Goal: Information Seeking & Learning: Learn about a topic

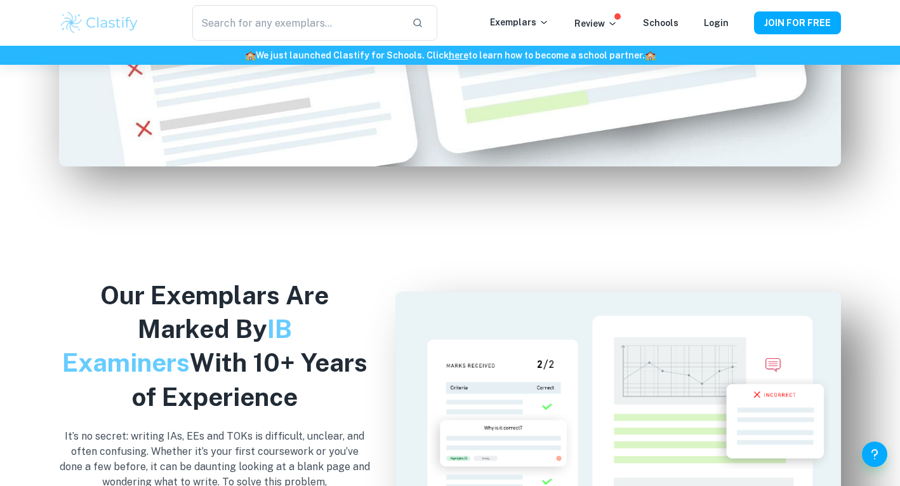
scroll to position [1244, 0]
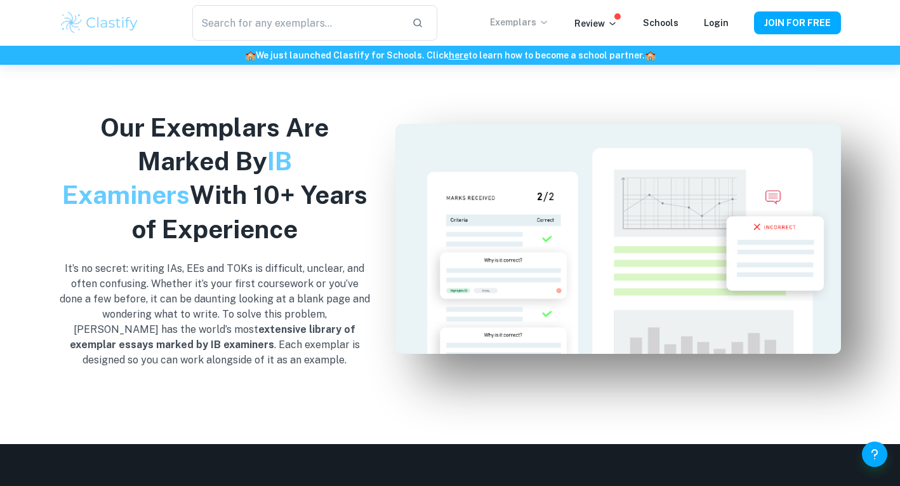
click at [535, 24] on p "Exemplars" at bounding box center [519, 22] width 59 height 14
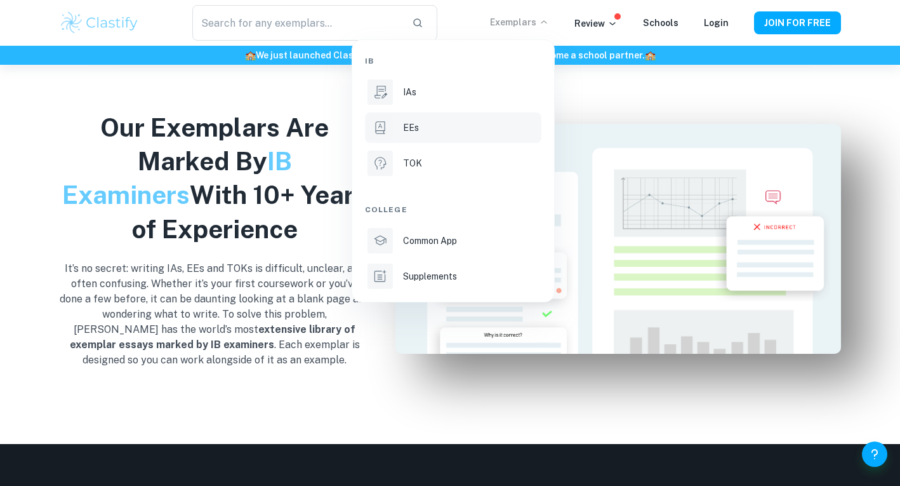
click at [432, 121] on div "EEs" at bounding box center [471, 128] width 136 height 14
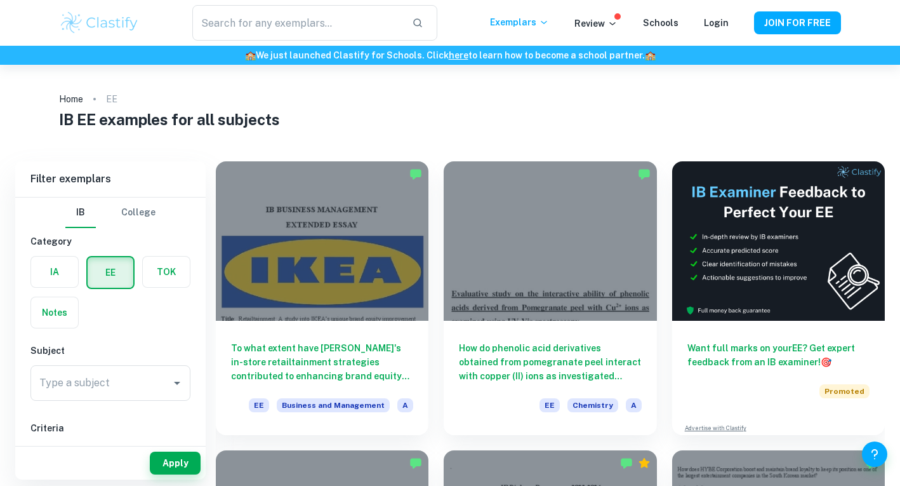
click at [107, 377] on input "Type a subject" at bounding box center [101, 383] width 130 height 24
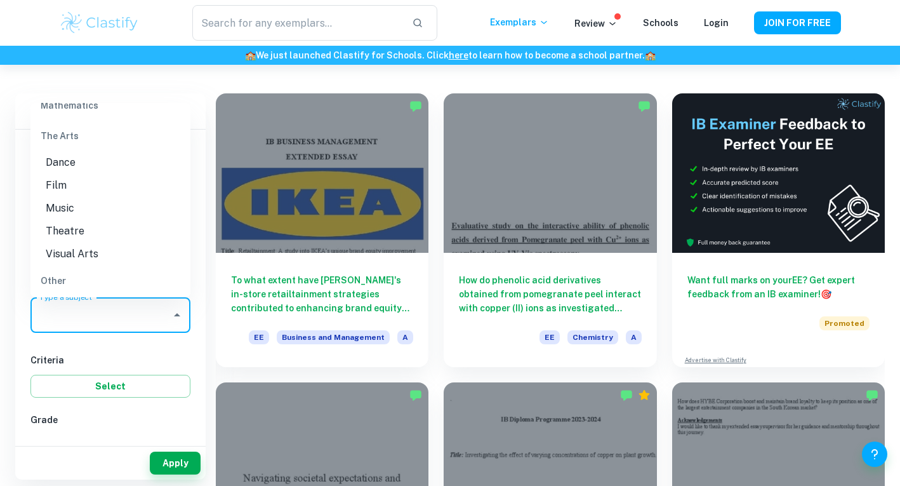
scroll to position [1638, 0]
click at [98, 195] on li "Film" at bounding box center [110, 195] width 160 height 23
type input "Film"
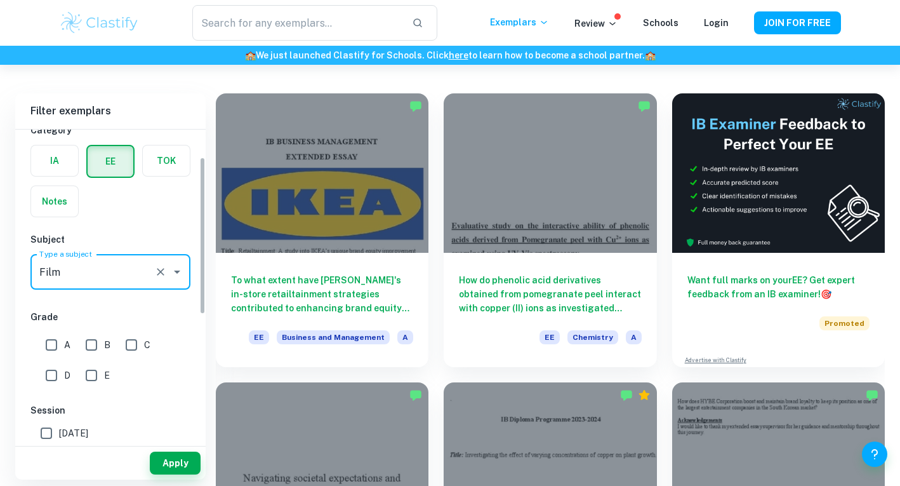
scroll to position [67, 0]
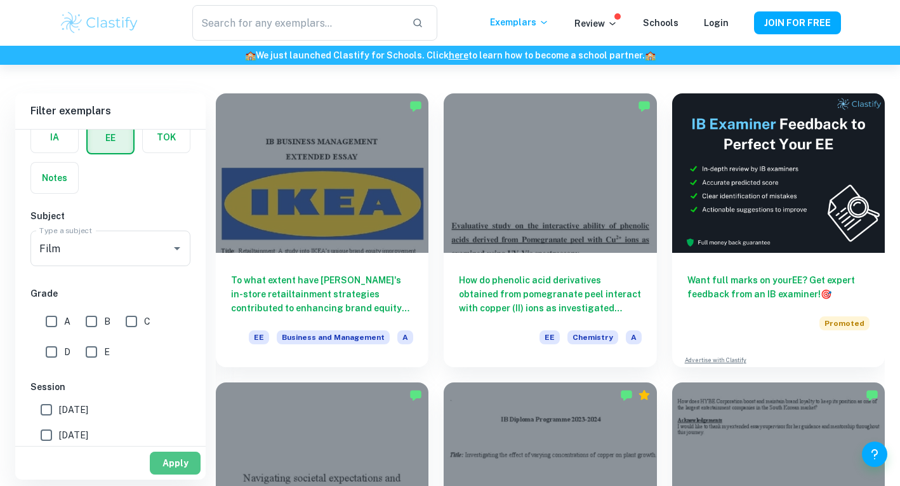
click at [168, 462] on button "Apply" at bounding box center [175, 462] width 51 height 23
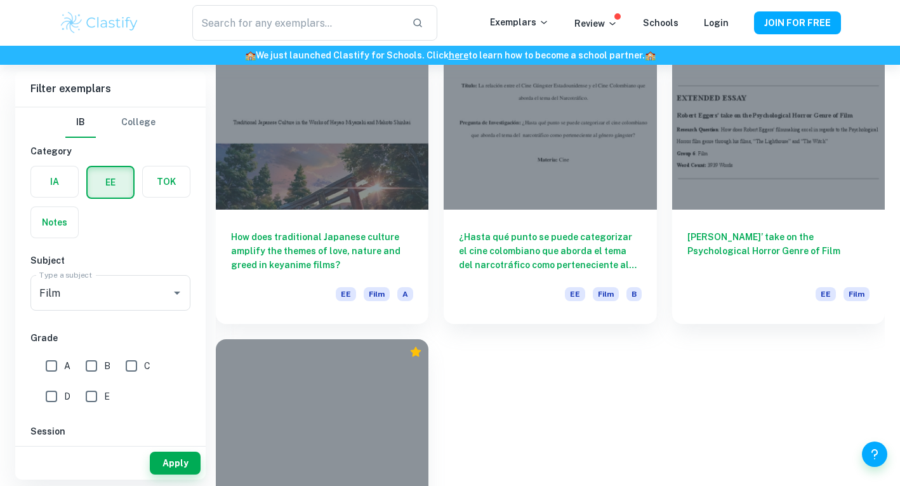
scroll to position [1326, 0]
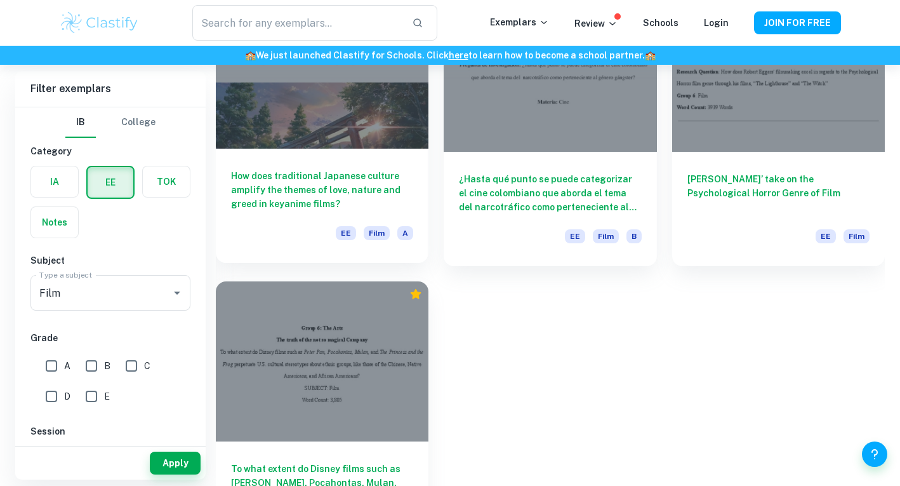
click at [399, 199] on h6 "How does traditional Japanese culture amplify the themes of love, nature and gr…" at bounding box center [322, 190] width 182 height 42
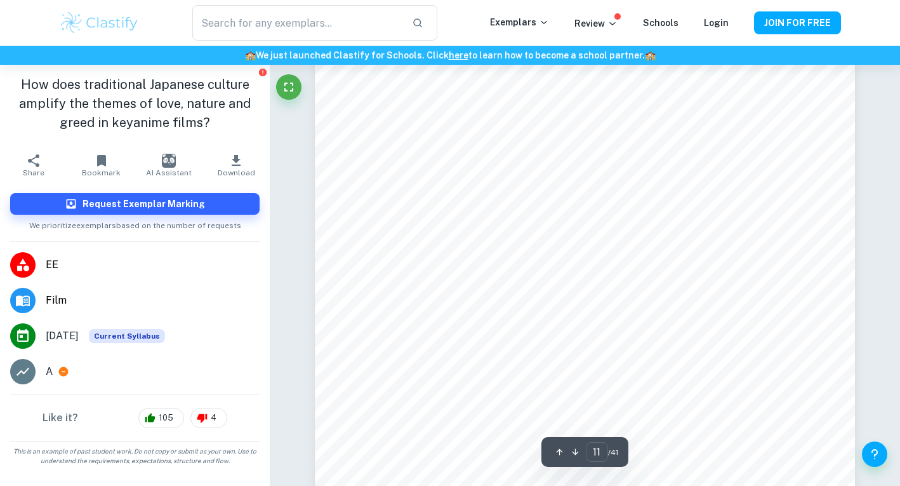
scroll to position [8081, 0]
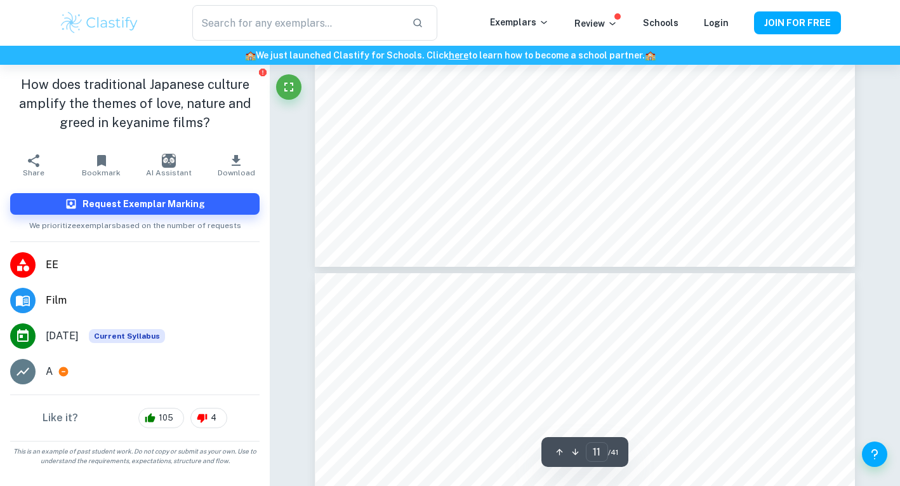
type input "12"
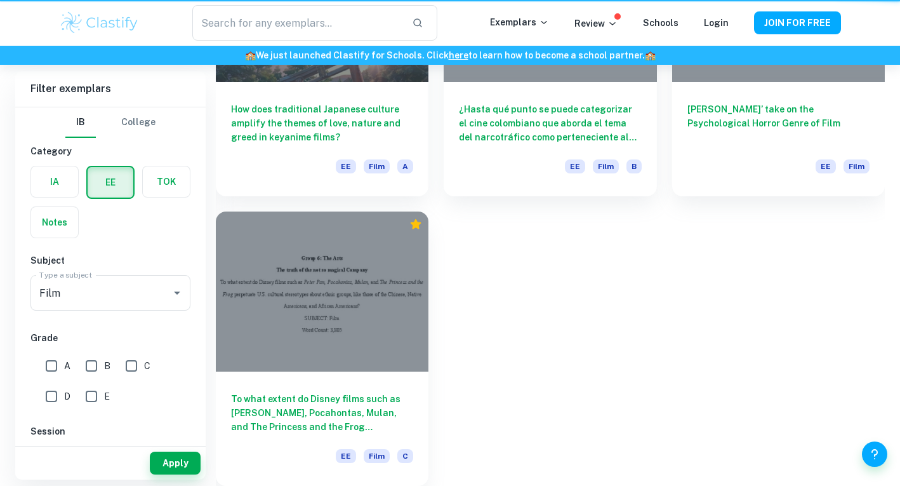
scroll to position [1326, 0]
